Goal: Information Seeking & Learning: Learn about a topic

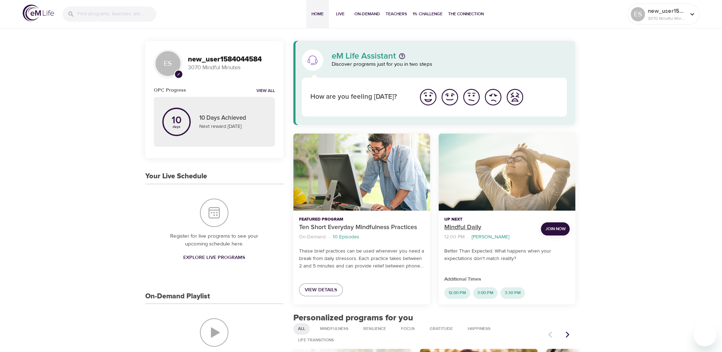
click at [451, 225] on p "Mindful Daily" at bounding box center [489, 228] width 91 height 10
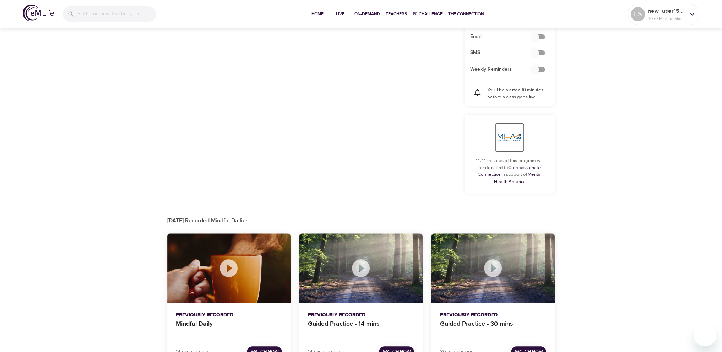
scroll to position [281, 0]
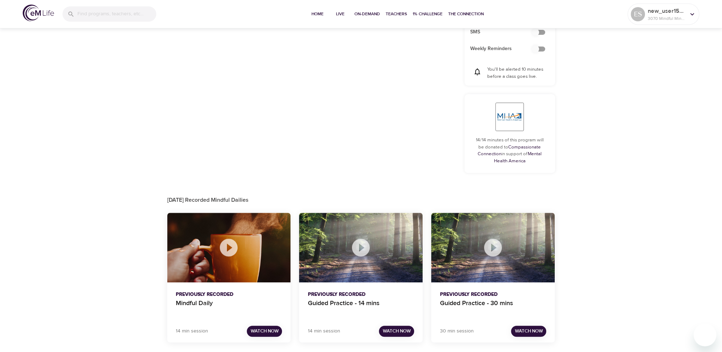
click at [256, 326] on button "Watch Now" at bounding box center [264, 331] width 35 height 11
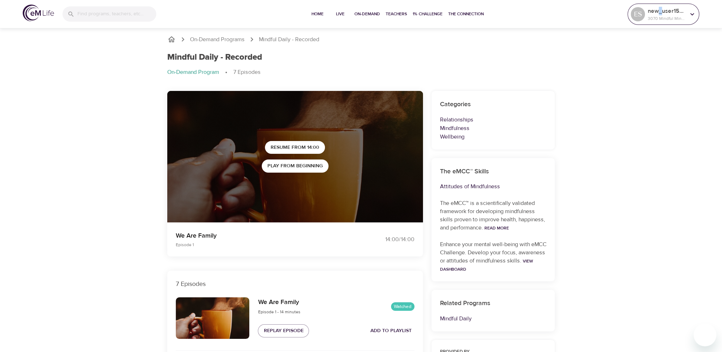
click at [660, 14] on p "new_user1584044584" at bounding box center [667, 11] width 38 height 9
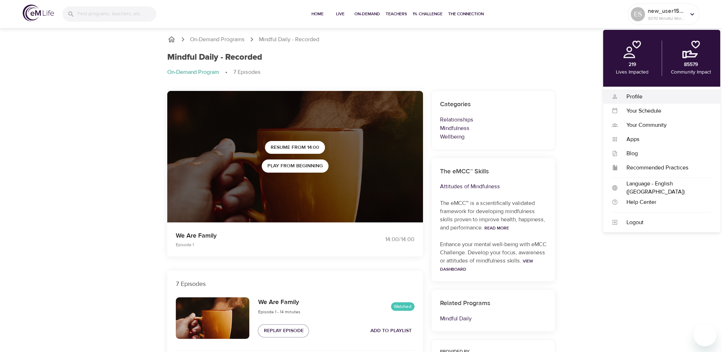
click at [629, 100] on div "Profile" at bounding box center [665, 97] width 94 height 8
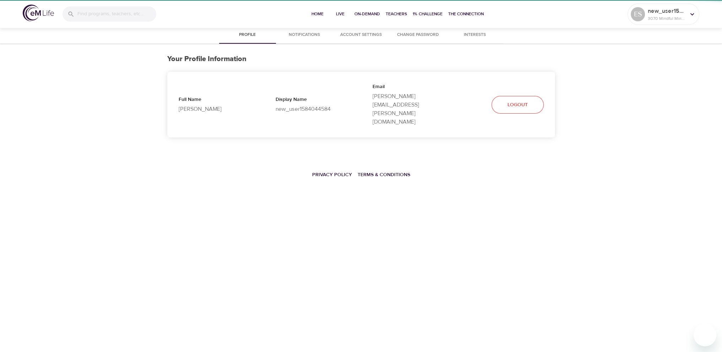
select select "10"
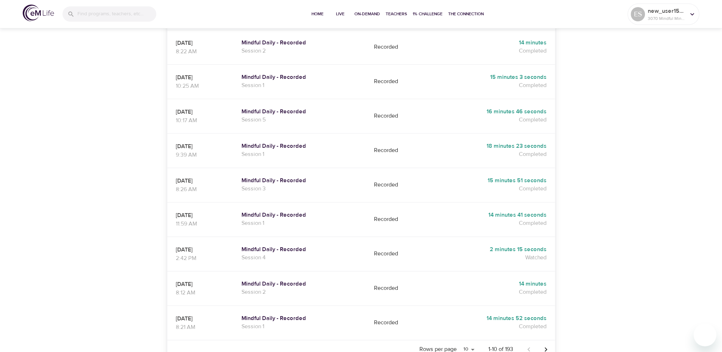
scroll to position [249, 0]
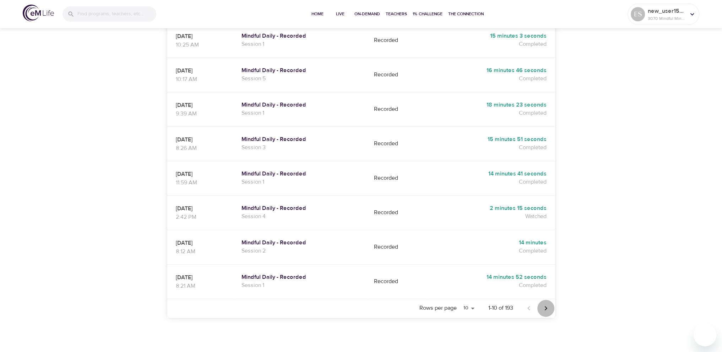
click at [544, 304] on icon "Next page" at bounding box center [546, 308] width 9 height 9
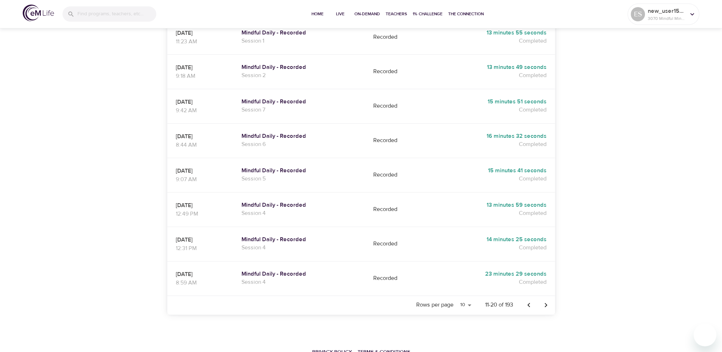
scroll to position [255, 0]
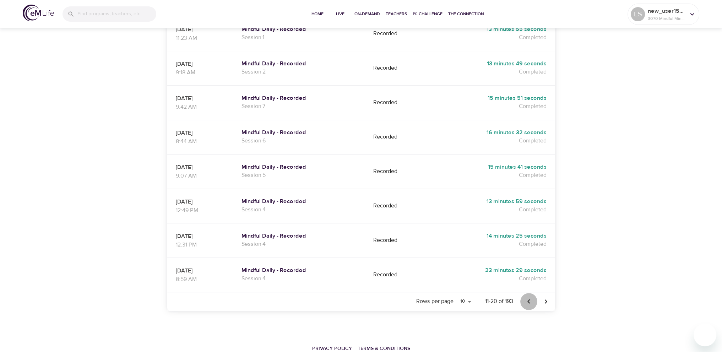
click at [529, 297] on icon "Previous page" at bounding box center [529, 301] width 9 height 9
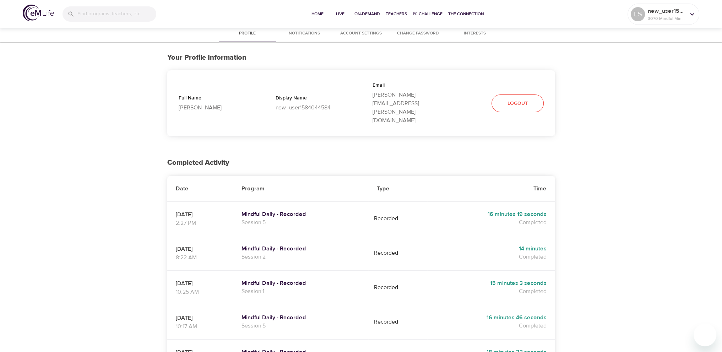
scroll to position [0, 0]
